Goal: Information Seeking & Learning: Check status

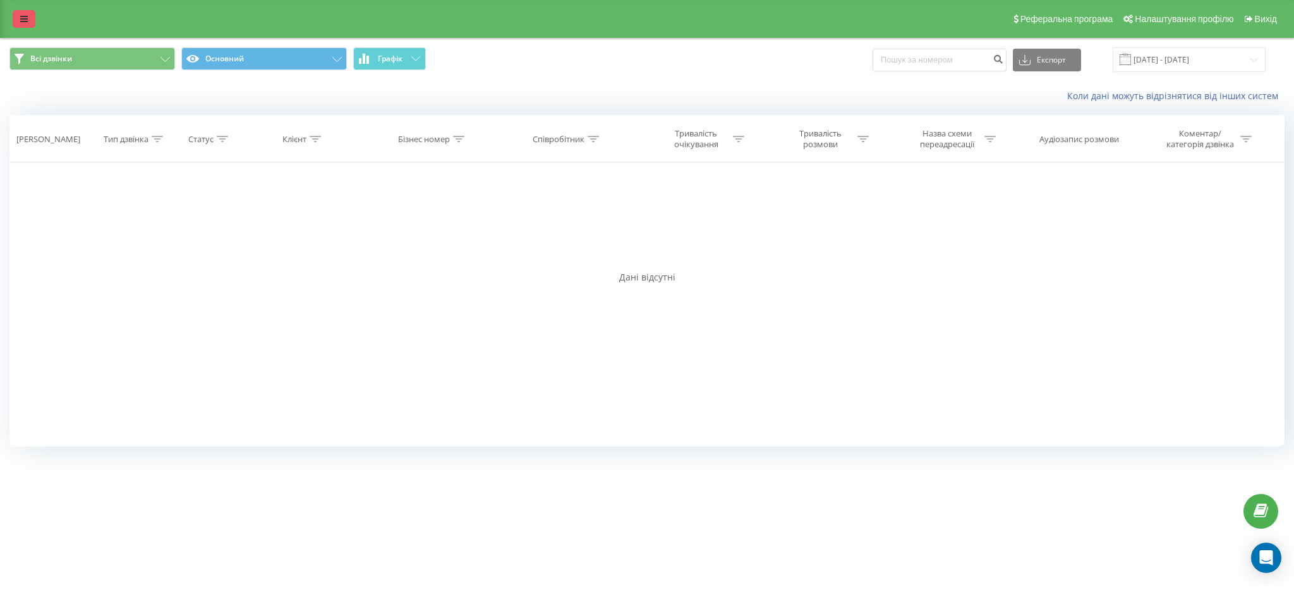
drag, startPoint x: 0, startPoint y: 0, endPoint x: 27, endPoint y: 14, distance: 30.0
click at [27, 15] on icon at bounding box center [24, 19] width 8 height 9
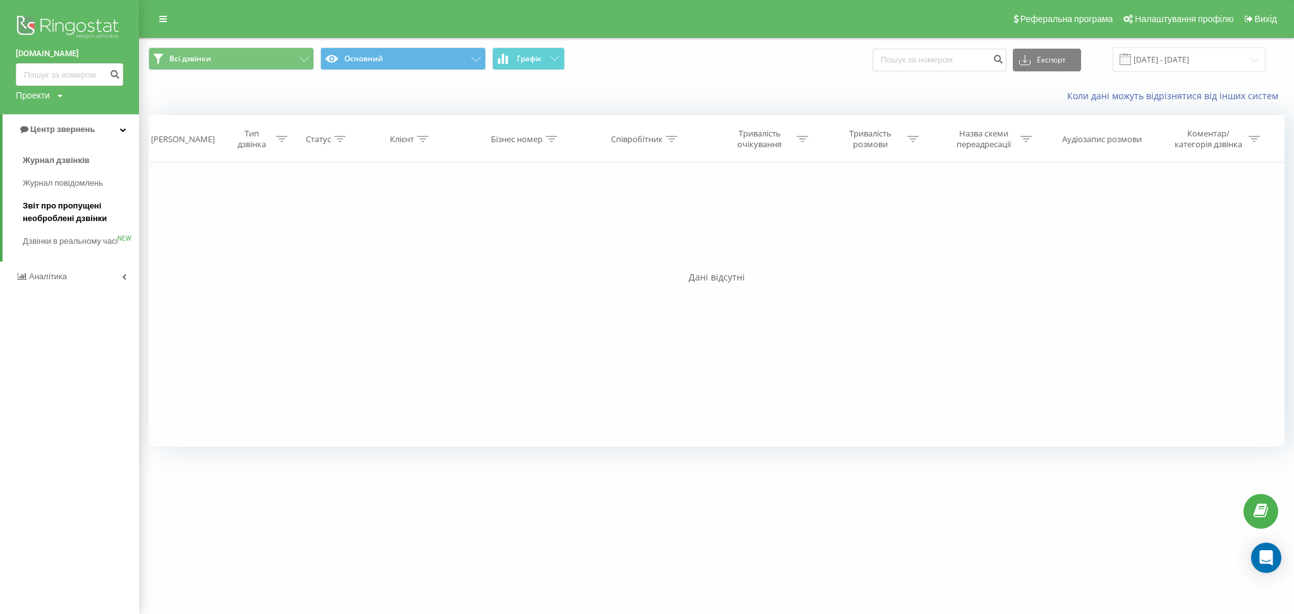
click at [78, 213] on span "Звіт про пропущені необроблені дзвінки" at bounding box center [78, 212] width 110 height 25
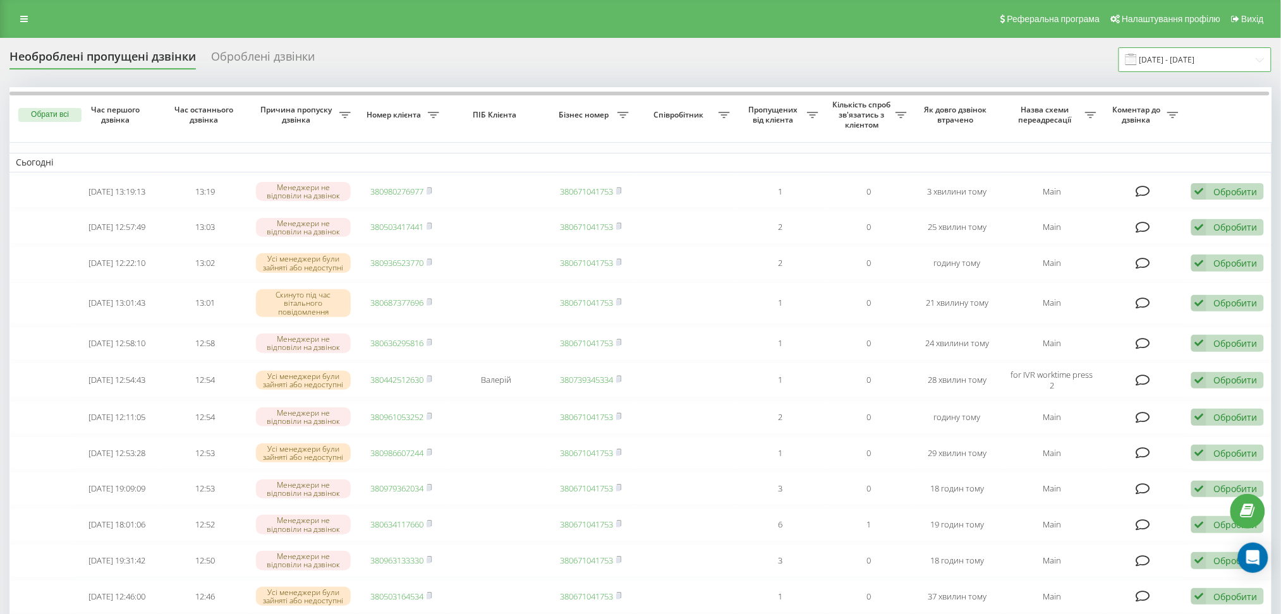
click at [1211, 66] on input "[DATE] - [DATE]" at bounding box center [1194, 59] width 153 height 25
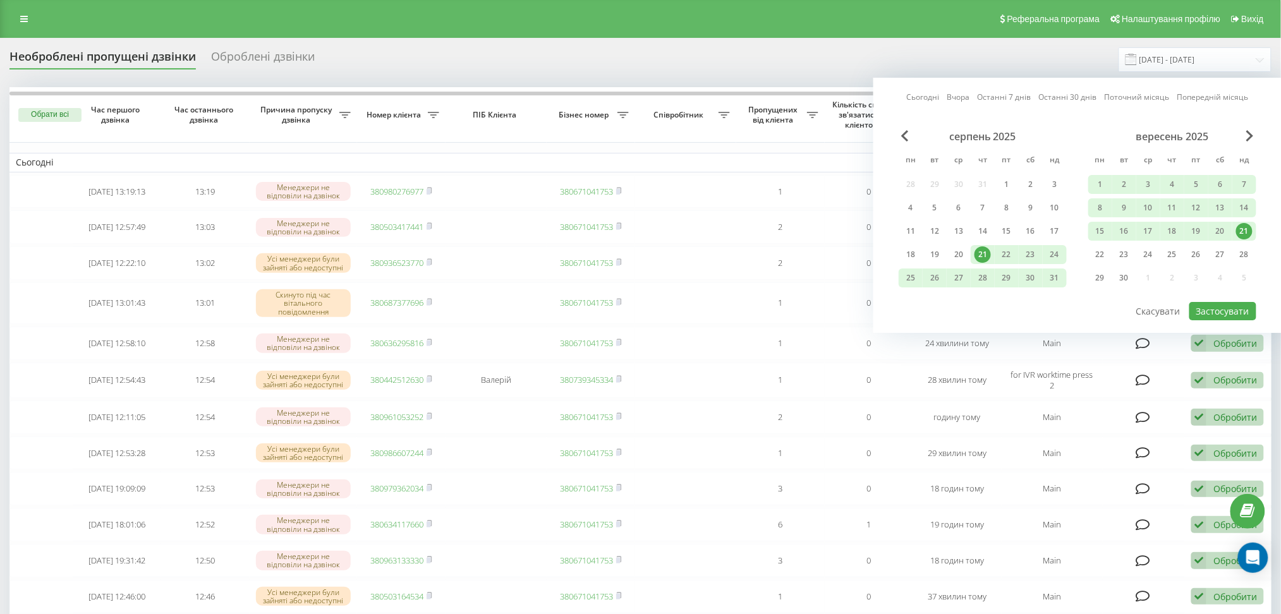
click at [1239, 234] on div "21" at bounding box center [1244, 231] width 16 height 16
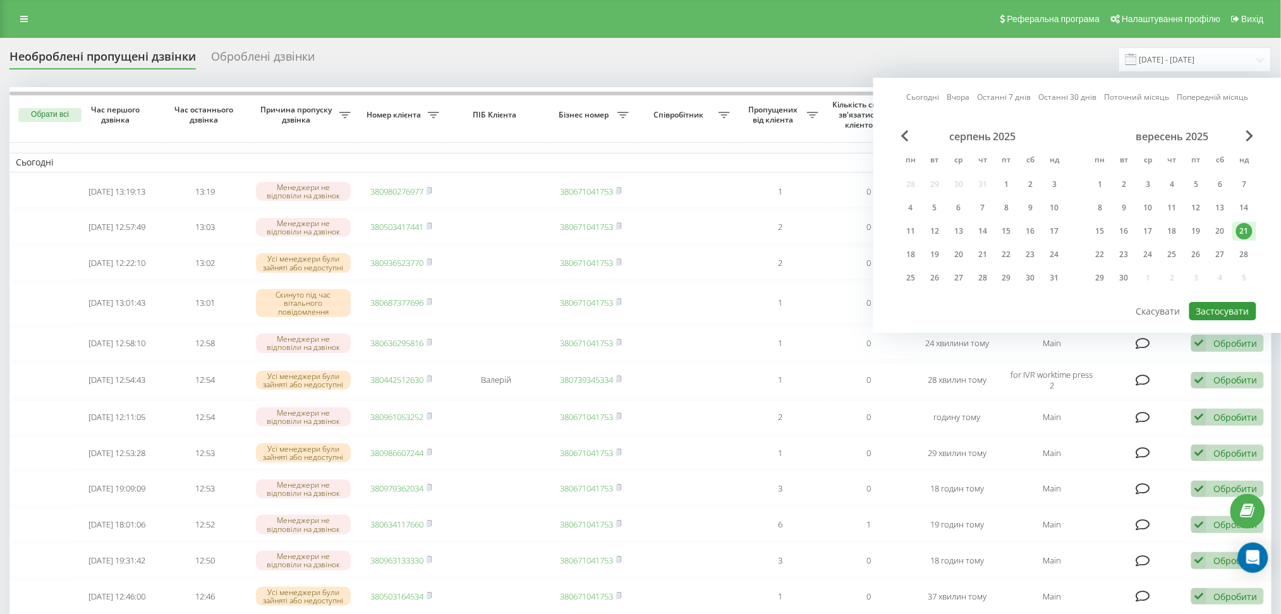
click at [1236, 315] on button "Застосувати" at bounding box center [1222, 311] width 67 height 18
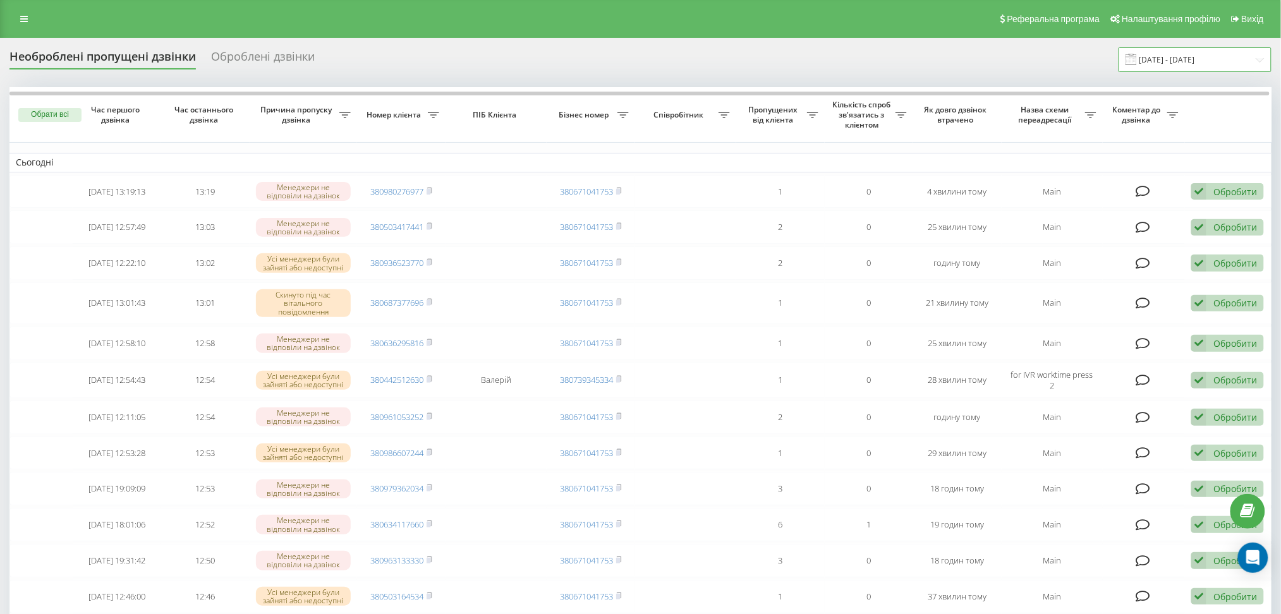
click at [1218, 71] on input "[DATE] - [DATE]" at bounding box center [1194, 59] width 153 height 25
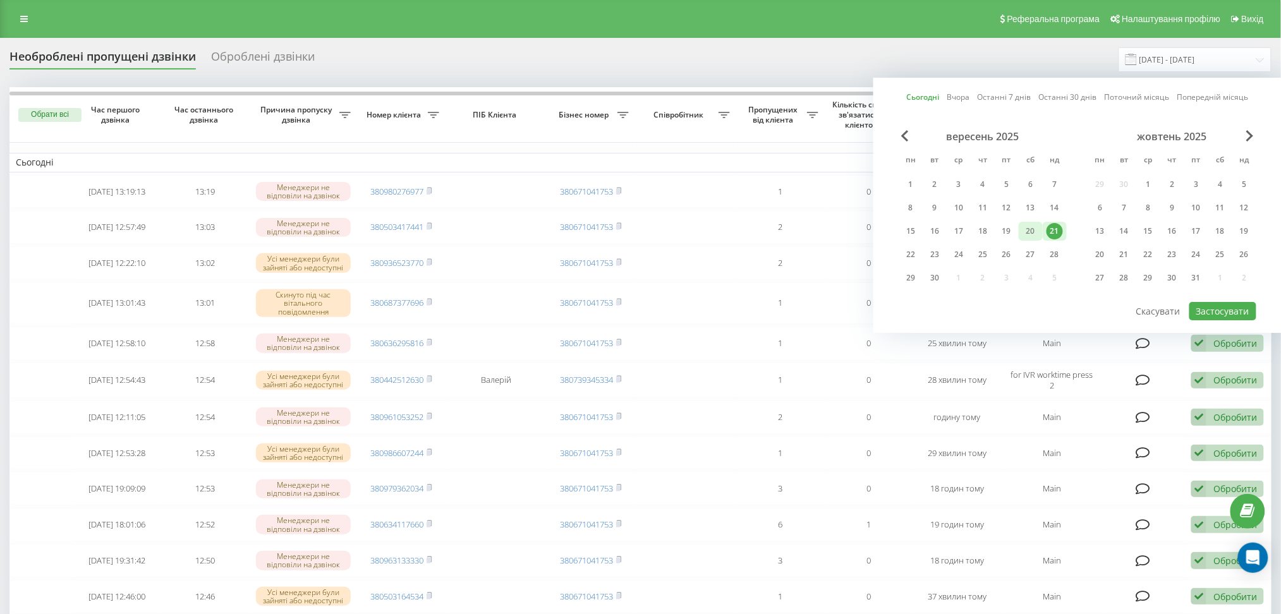
click at [1037, 231] on div "20" at bounding box center [1030, 231] width 16 height 16
click at [1221, 297] on div "вересень 2025 пн вт ср чт пт сб нд 1 2 3 4 5 6 7 8 9 10 11 12 13 14 15 16 17 18…" at bounding box center [1077, 215] width 358 height 171
click at [1221, 302] on button "Застосувати" at bounding box center [1222, 311] width 67 height 18
type input "[DATE] - [DATE]"
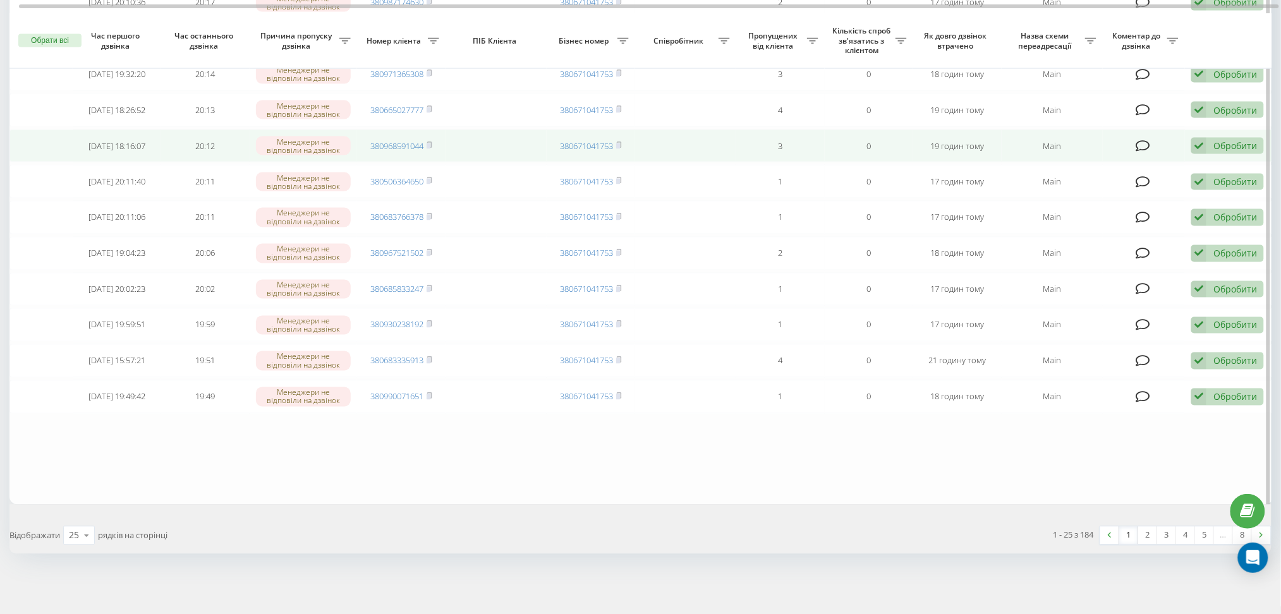
scroll to position [715, 0]
